Goal: Task Accomplishment & Management: Use online tool/utility

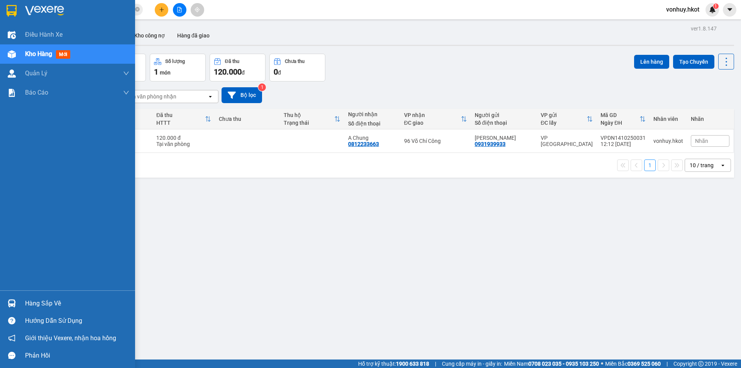
click at [33, 55] on span "Kho hàng" at bounding box center [38, 53] width 27 height 7
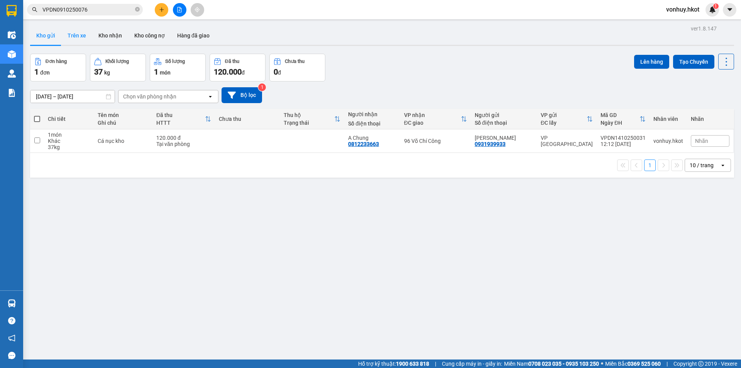
click at [80, 40] on button "Trên xe" at bounding box center [76, 35] width 31 height 19
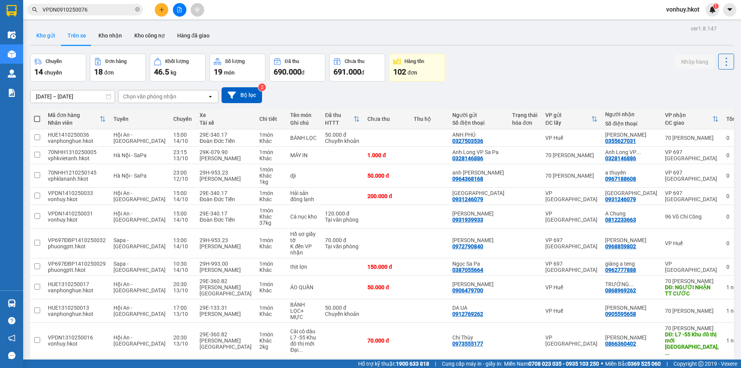
click at [47, 39] on button "Kho gửi" at bounding box center [45, 35] width 31 height 19
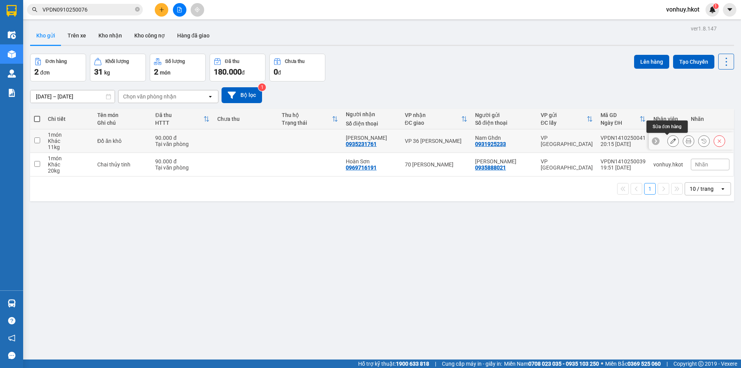
click at [670, 142] on icon at bounding box center [672, 140] width 5 height 5
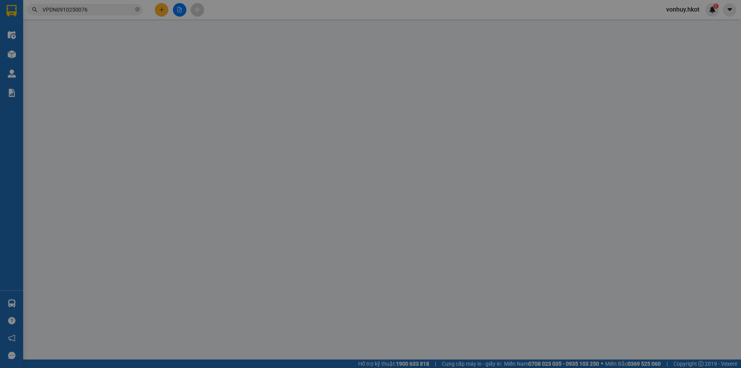
type input "0931925233"
type input "Nam Ghdn"
type input "0935231761"
type input "[PERSON_NAME]"
type input "0"
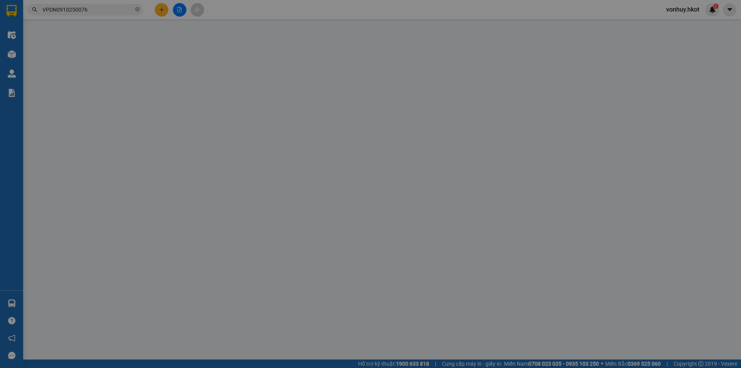
type input "90.000"
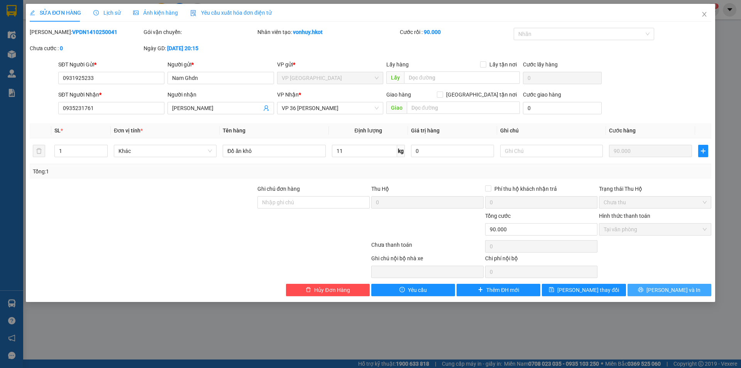
click at [680, 287] on span "[PERSON_NAME] và In" at bounding box center [673, 290] width 54 height 8
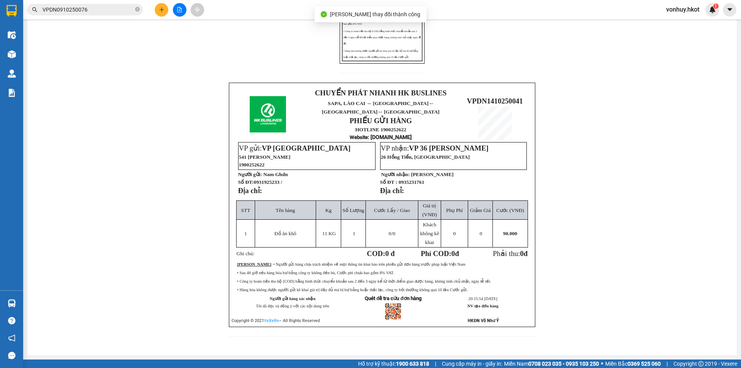
scroll to position [193, 0]
drag, startPoint x: 464, startPoint y: 95, endPoint x: 522, endPoint y: 95, distance: 57.5
click at [522, 97] on p "VPDN1410250041" at bounding box center [494, 101] width 69 height 8
copy span "VPDN1410250041"
